Goal: Go to known website: Go to known website

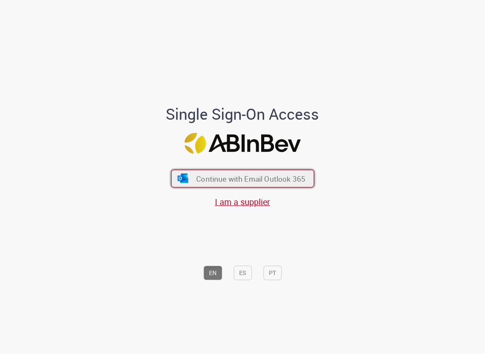
click at [257, 181] on span "Continue with Email Outlook 365" at bounding box center [250, 179] width 109 height 10
